Goal: Find specific page/section: Find specific page/section

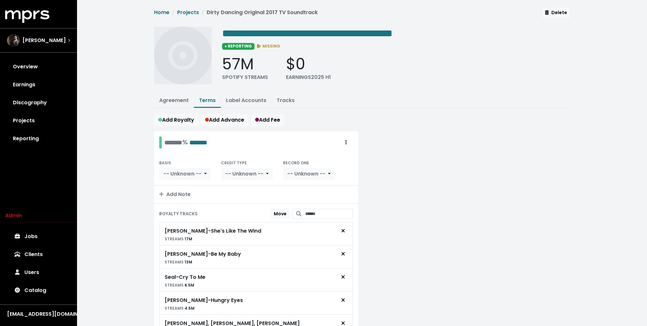
click at [48, 39] on span "[PERSON_NAME]" at bounding box center [43, 41] width 43 height 8
click at [37, 109] on link "Discography" at bounding box center [38, 103] width 67 height 18
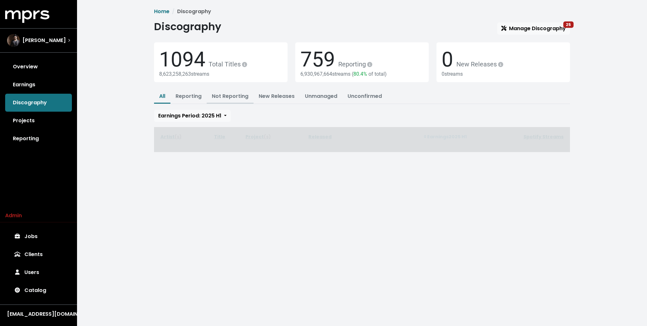
click at [229, 97] on link "Not Reporting" at bounding box center [230, 95] width 37 height 7
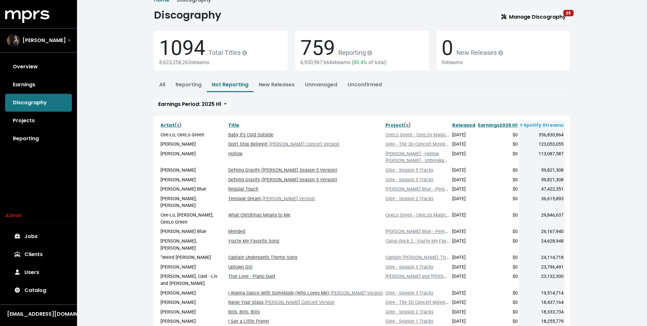
scroll to position [42, 0]
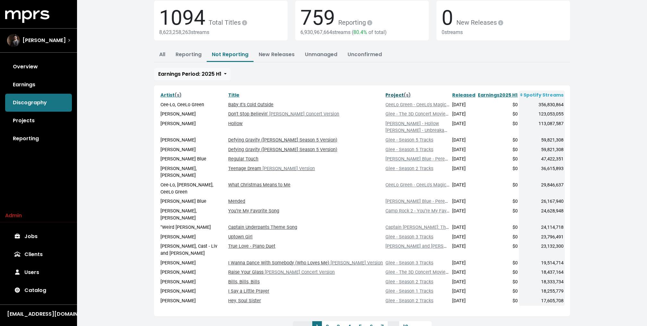
click at [389, 94] on link "Project (s)" at bounding box center [397, 95] width 25 height 6
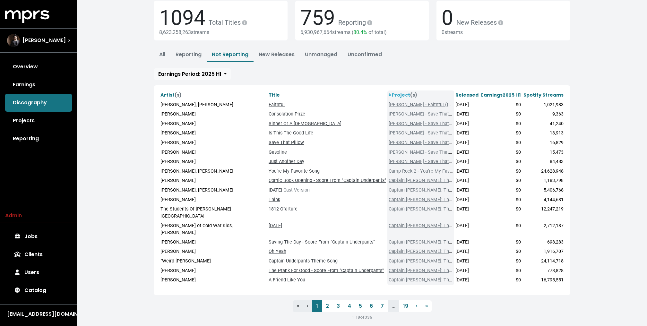
scroll to position [35, 0]
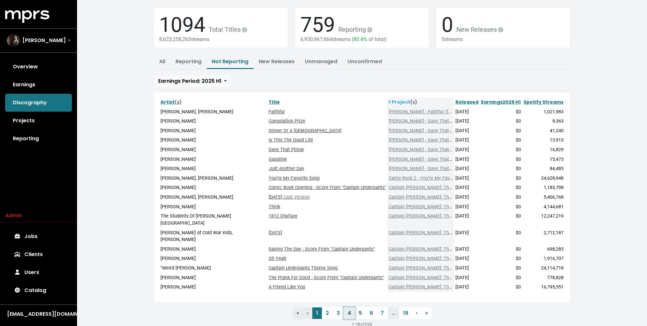
click at [349, 307] on link "4" at bounding box center [349, 313] width 11 height 12
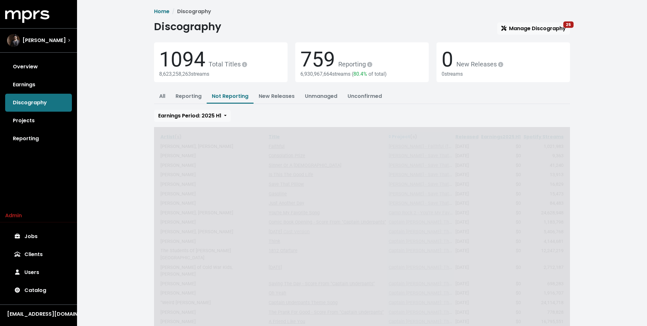
scroll to position [35, 0]
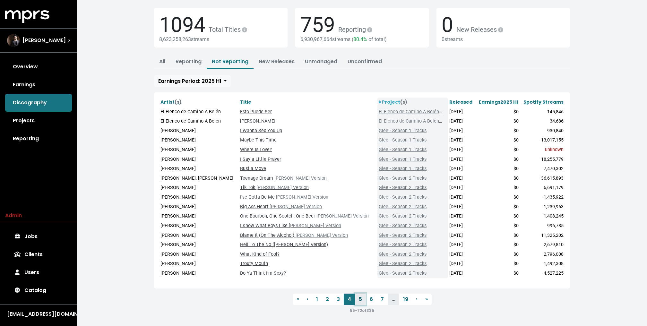
click at [358, 297] on link "5" at bounding box center [360, 300] width 11 height 12
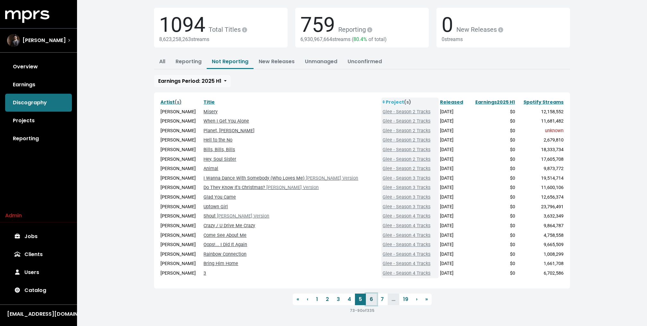
click at [370, 299] on link "6" at bounding box center [371, 300] width 11 height 12
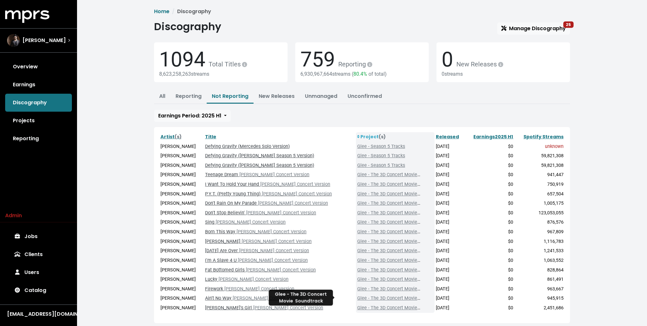
scroll to position [35, 0]
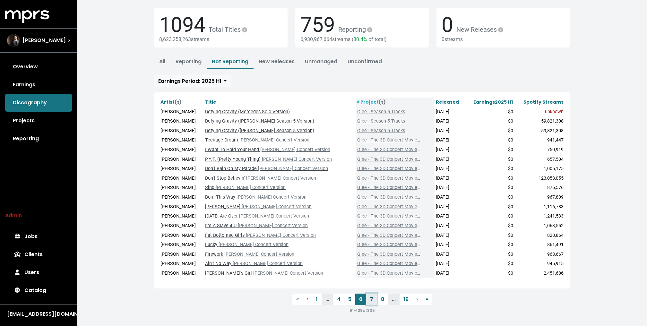
click at [369, 297] on link "7" at bounding box center [371, 300] width 11 height 12
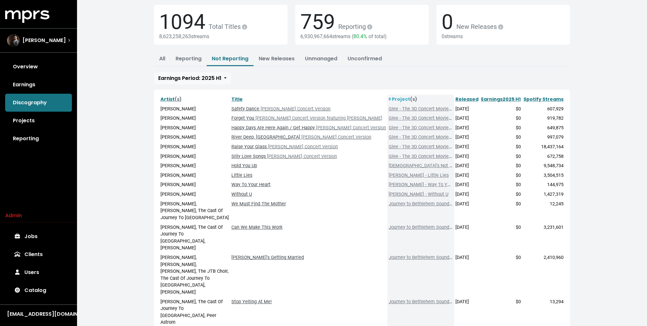
scroll to position [97, 0]
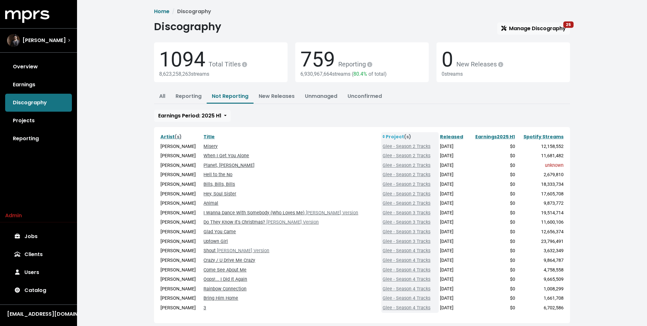
scroll to position [35, 0]
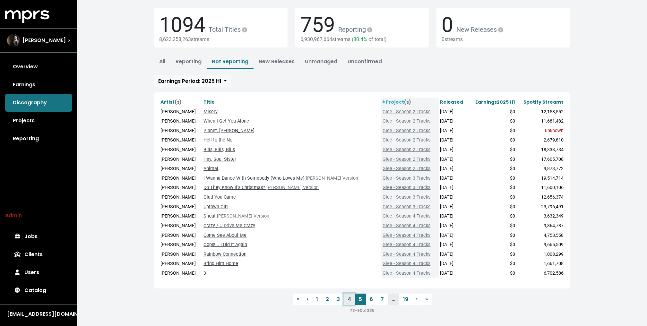
click at [350, 300] on link "4" at bounding box center [349, 300] width 11 height 12
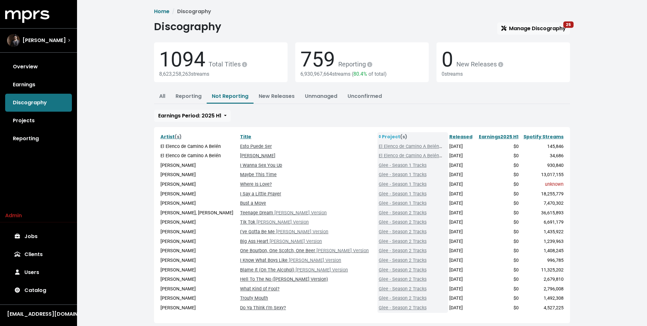
scroll to position [35, 0]
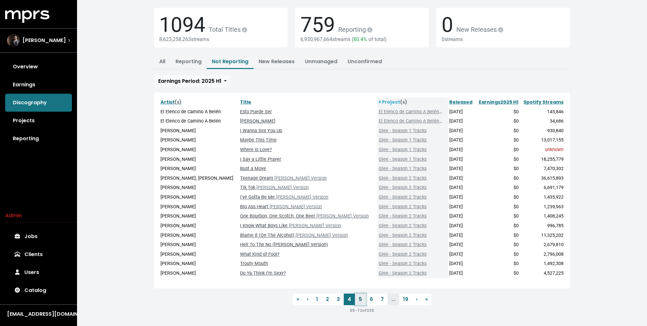
click at [358, 299] on link "5" at bounding box center [360, 300] width 11 height 12
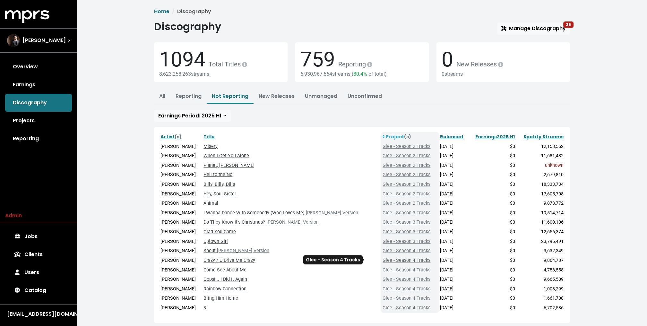
scroll to position [35, 0]
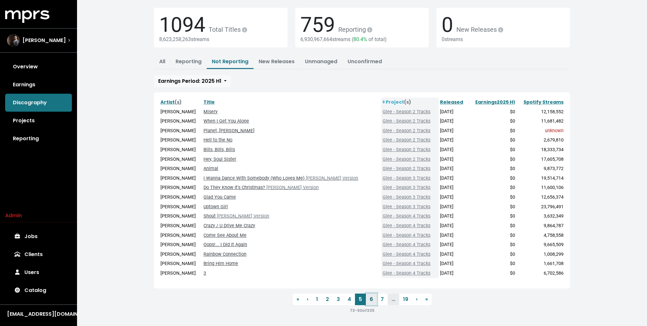
click at [370, 300] on link "6" at bounding box center [371, 300] width 11 height 12
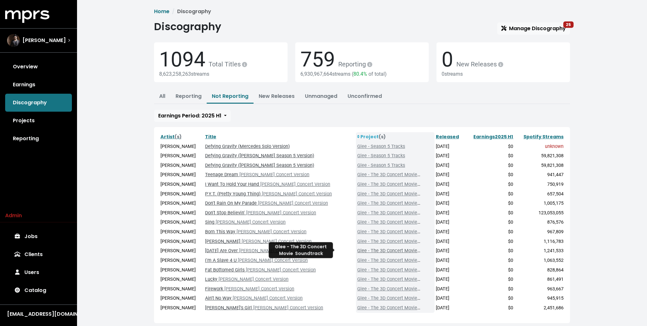
scroll to position [35, 0]
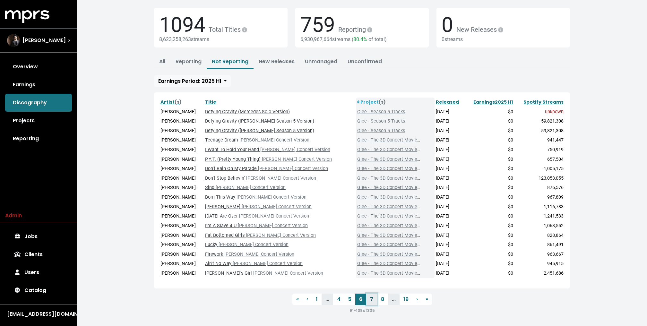
click at [370, 300] on link "7" at bounding box center [371, 300] width 11 height 12
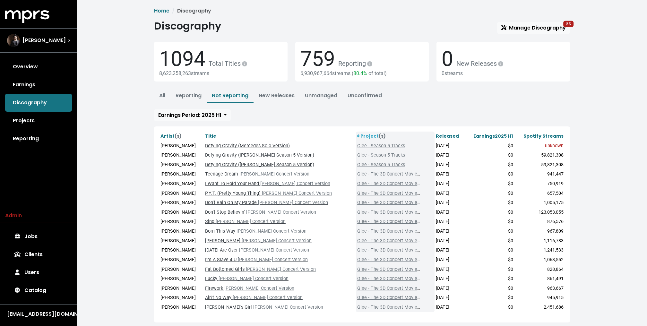
click at [370, 300] on span "Artist (s) Title Project (s) Released Earnings 2025 H1 Spotify Streams Glee Cas…" at bounding box center [362, 237] width 416 height 222
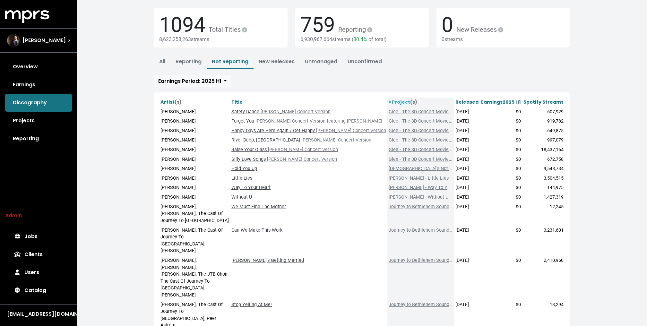
scroll to position [97, 0]
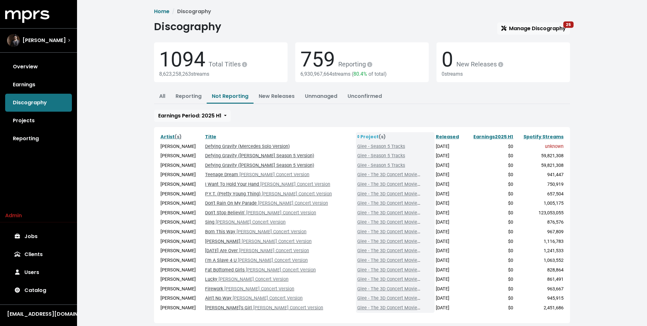
scroll to position [35, 0]
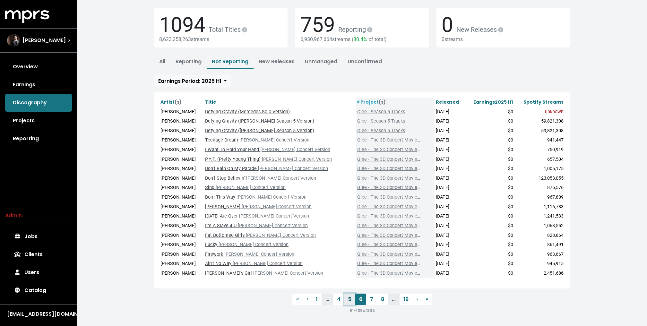
click at [350, 298] on link "5" at bounding box center [349, 300] width 11 height 12
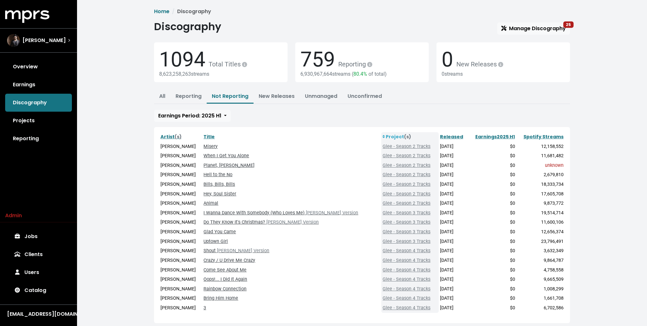
scroll to position [35, 0]
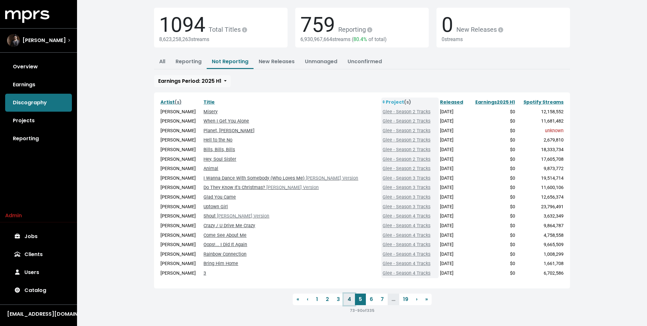
click at [349, 301] on link "4" at bounding box center [349, 300] width 11 height 12
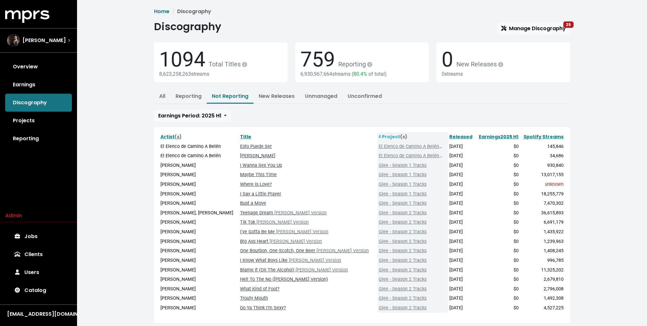
scroll to position [35, 0]
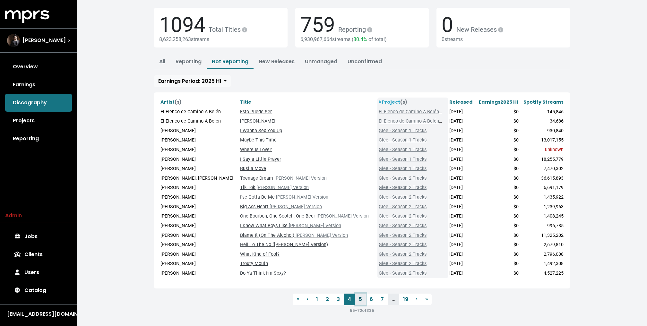
click at [360, 301] on link "5" at bounding box center [360, 300] width 11 height 12
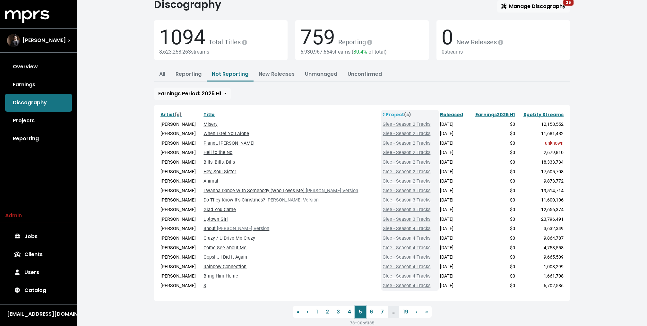
scroll to position [35, 0]
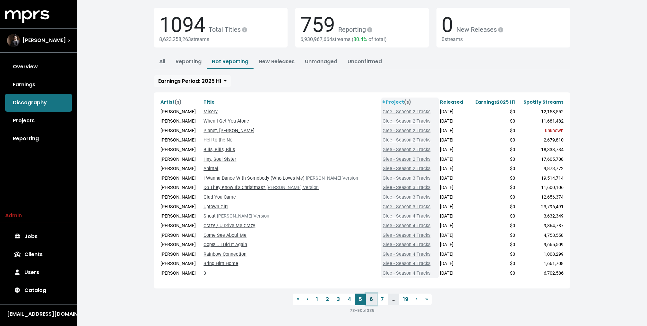
click at [373, 298] on link "6" at bounding box center [371, 300] width 11 height 12
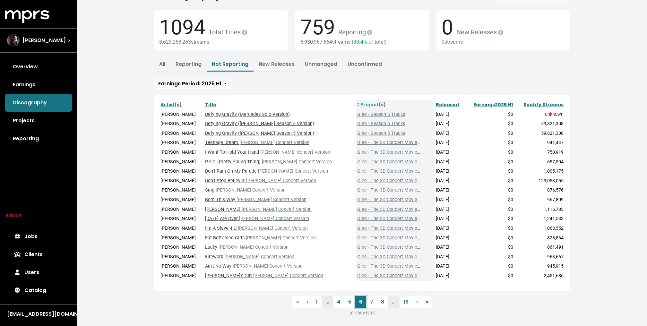
scroll to position [35, 0]
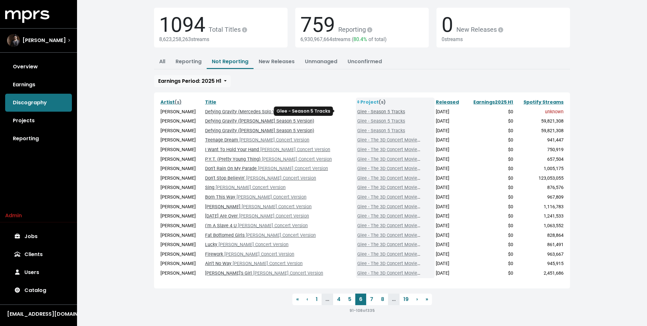
click at [357, 112] on link "Glee - Season 5 Tracks" at bounding box center [381, 111] width 48 height 5
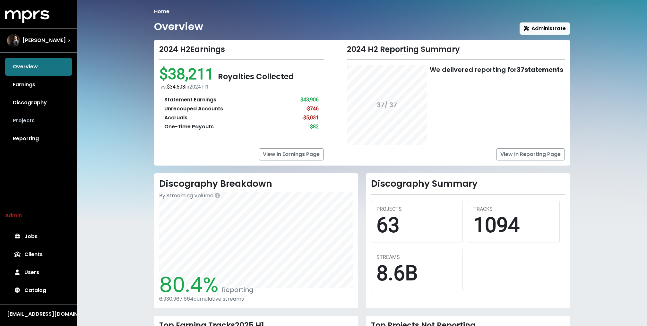
click at [38, 128] on link "Projects" at bounding box center [38, 121] width 67 height 18
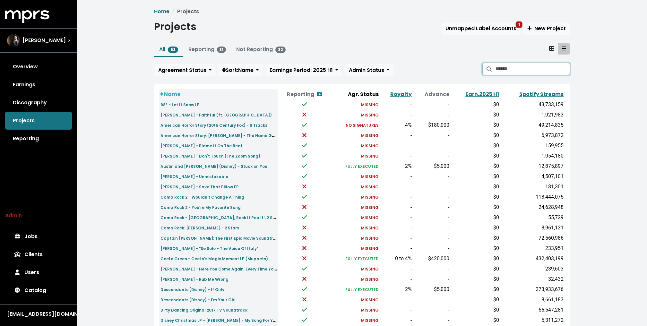
click at [546, 65] on input "Search projects" at bounding box center [533, 69] width 74 height 12
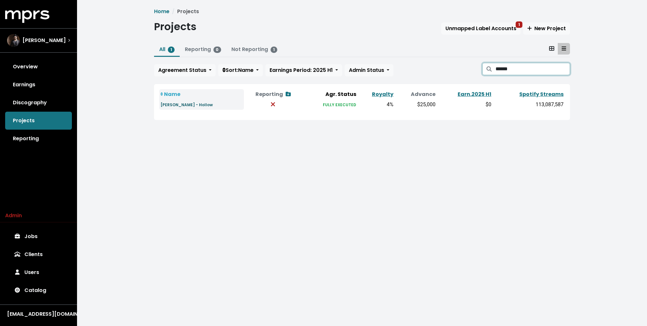
type input "******"
click at [176, 105] on small "[PERSON_NAME] - Hollow" at bounding box center [186, 104] width 52 height 5
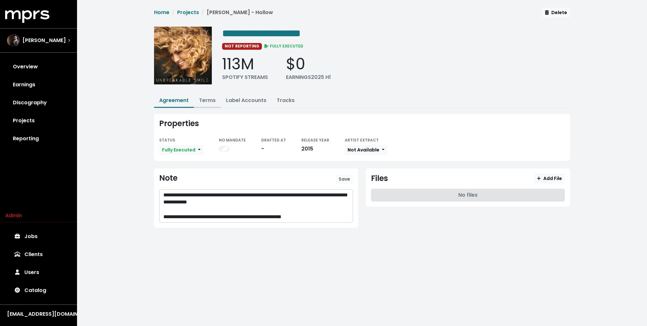
click at [202, 100] on link "Terms" at bounding box center [207, 100] width 17 height 7
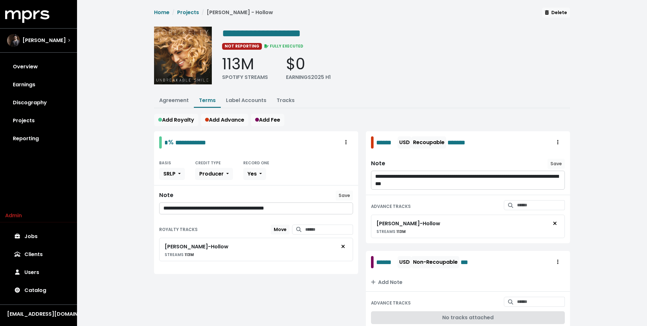
scroll to position [23, 0]
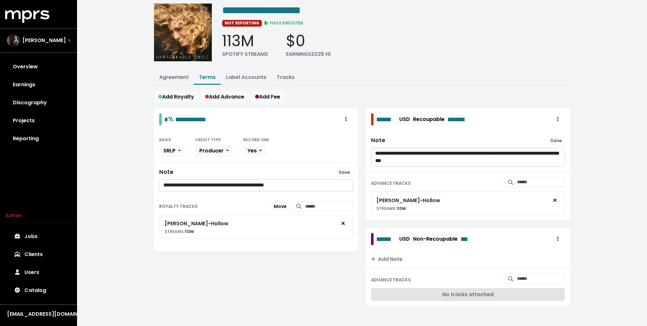
click at [134, 122] on div "**********" at bounding box center [362, 153] width 570 height 352
